Goal: Download file/media

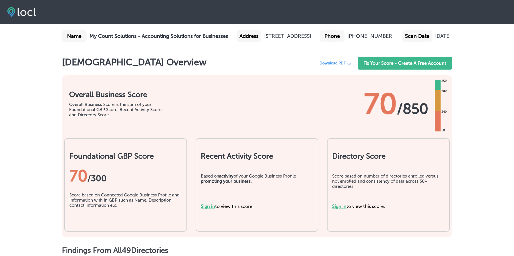
click at [337, 65] on span "Download PDF" at bounding box center [333, 63] width 26 height 4
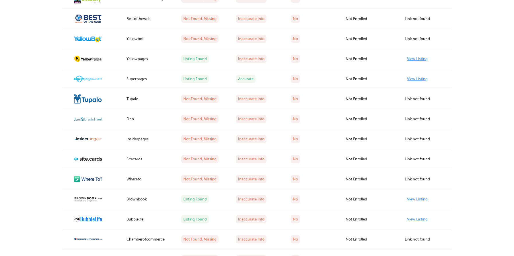
scroll to position [1083, 0]
